Goal: Task Accomplishment & Management: Manage account settings

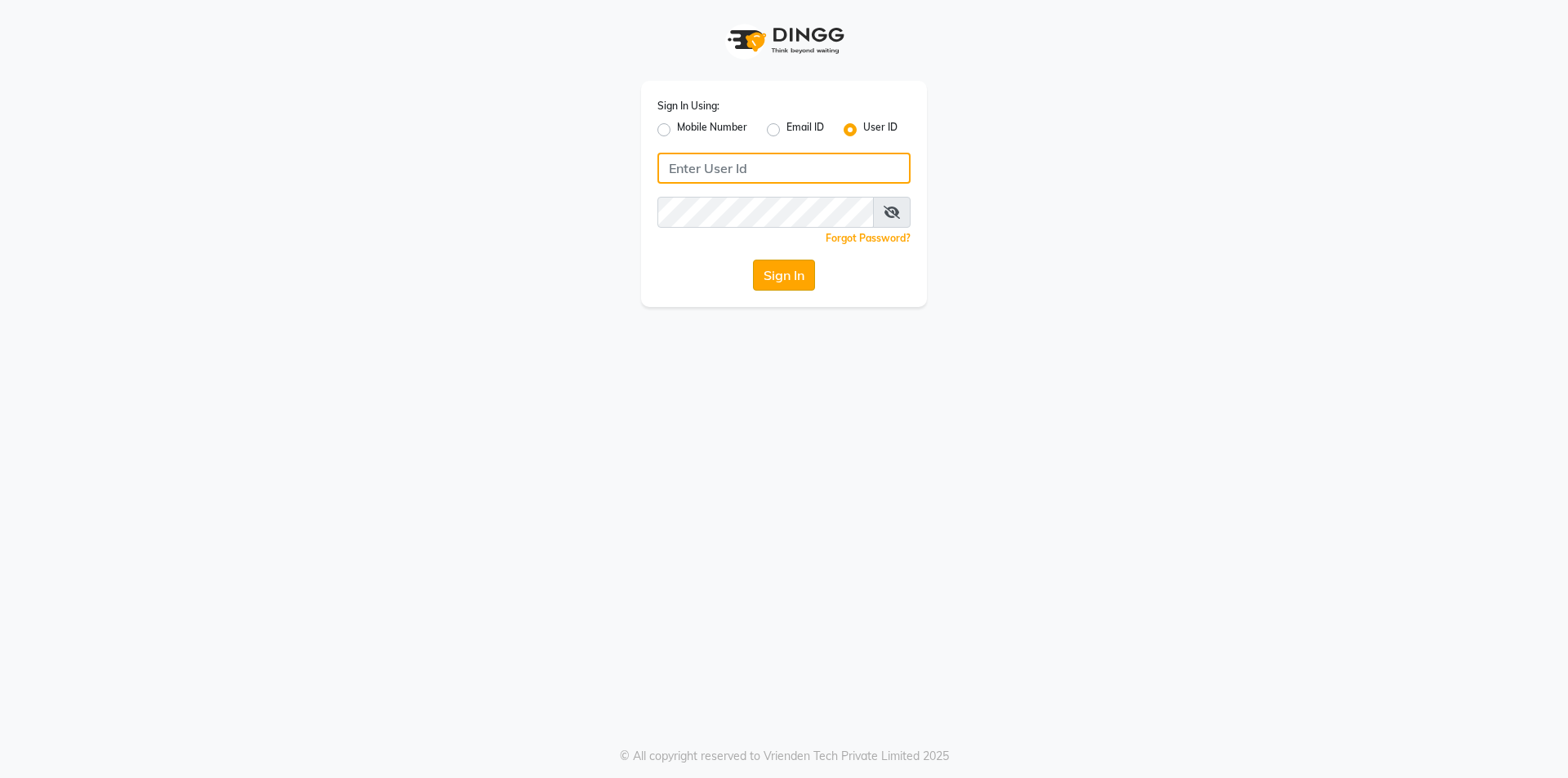
type input "prabhutasalon"
click at [796, 271] on button "Sign In" at bounding box center [784, 275] width 62 height 31
